Goal: Task Accomplishment & Management: Manage account settings

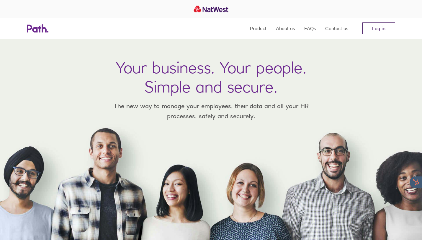
click at [373, 23] on link "Log in" at bounding box center [379, 28] width 33 height 12
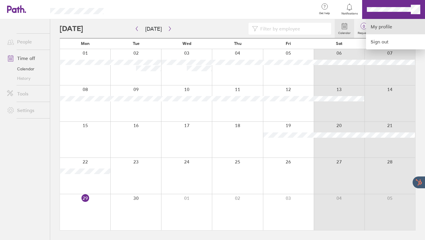
click at [385, 28] on link "My profile" at bounding box center [395, 26] width 59 height 15
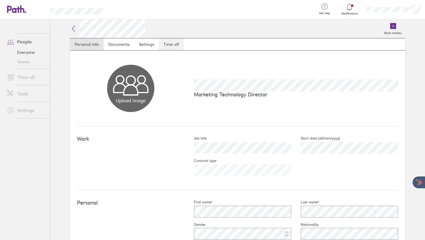
click at [171, 43] on link "Time off" at bounding box center [171, 44] width 25 height 12
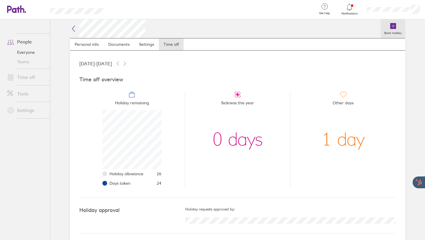
click at [396, 28] on link "Book holiday" at bounding box center [393, 28] width 25 height 19
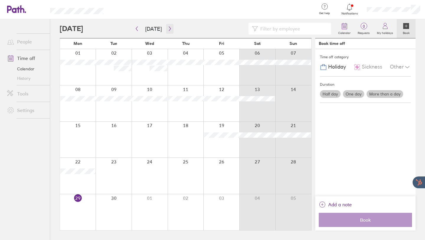
click at [170, 28] on icon "button" at bounding box center [170, 28] width 4 height 5
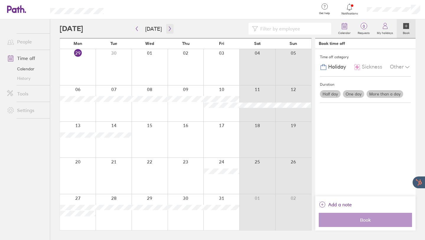
click at [168, 31] on button "button" at bounding box center [169, 29] width 7 height 10
click at [169, 31] on button "button" at bounding box center [169, 29] width 7 height 10
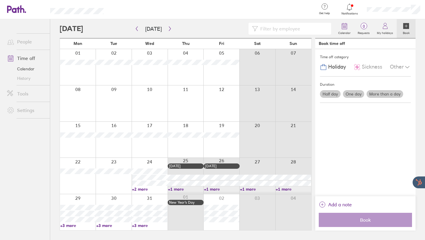
click at [116, 102] on div at bounding box center [114, 103] width 36 height 36
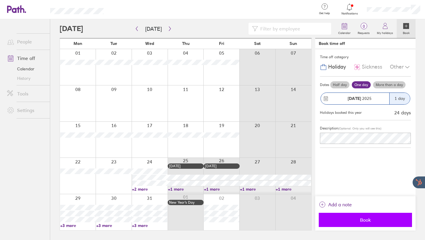
click at [366, 218] on span "Book" at bounding box center [365, 219] width 85 height 5
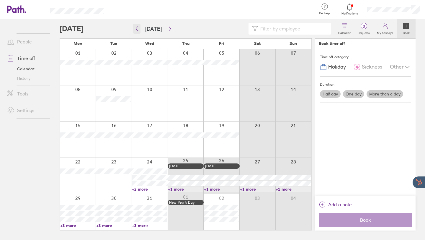
click at [140, 31] on button "button" at bounding box center [136, 29] width 7 height 10
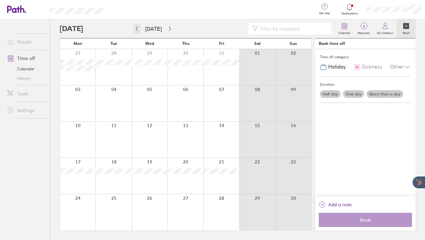
click at [137, 30] on icon "button" at bounding box center [137, 28] width 4 height 5
